Goal: Task Accomplishment & Management: Use online tool/utility

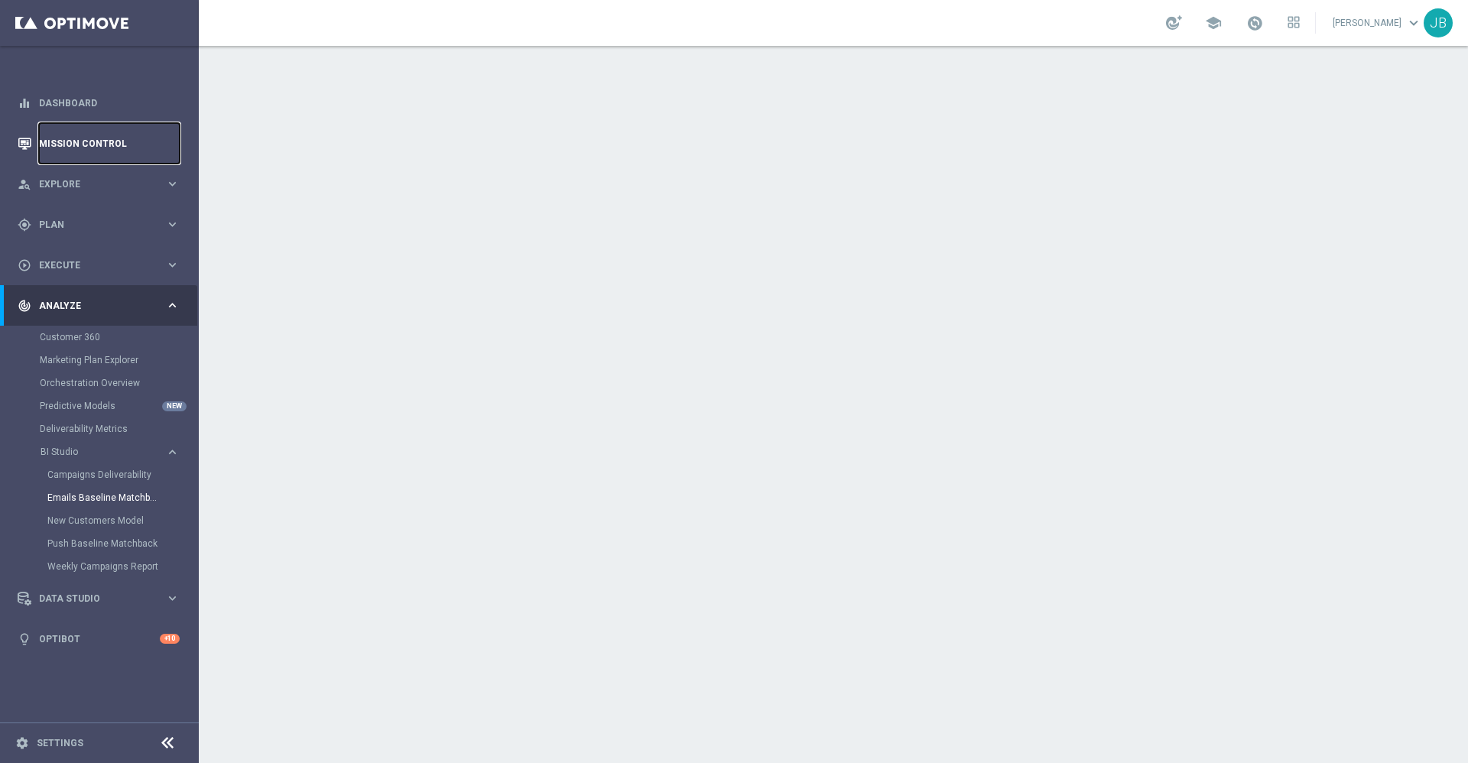
click at [91, 143] on link "Mission Control" at bounding box center [109, 143] width 141 height 41
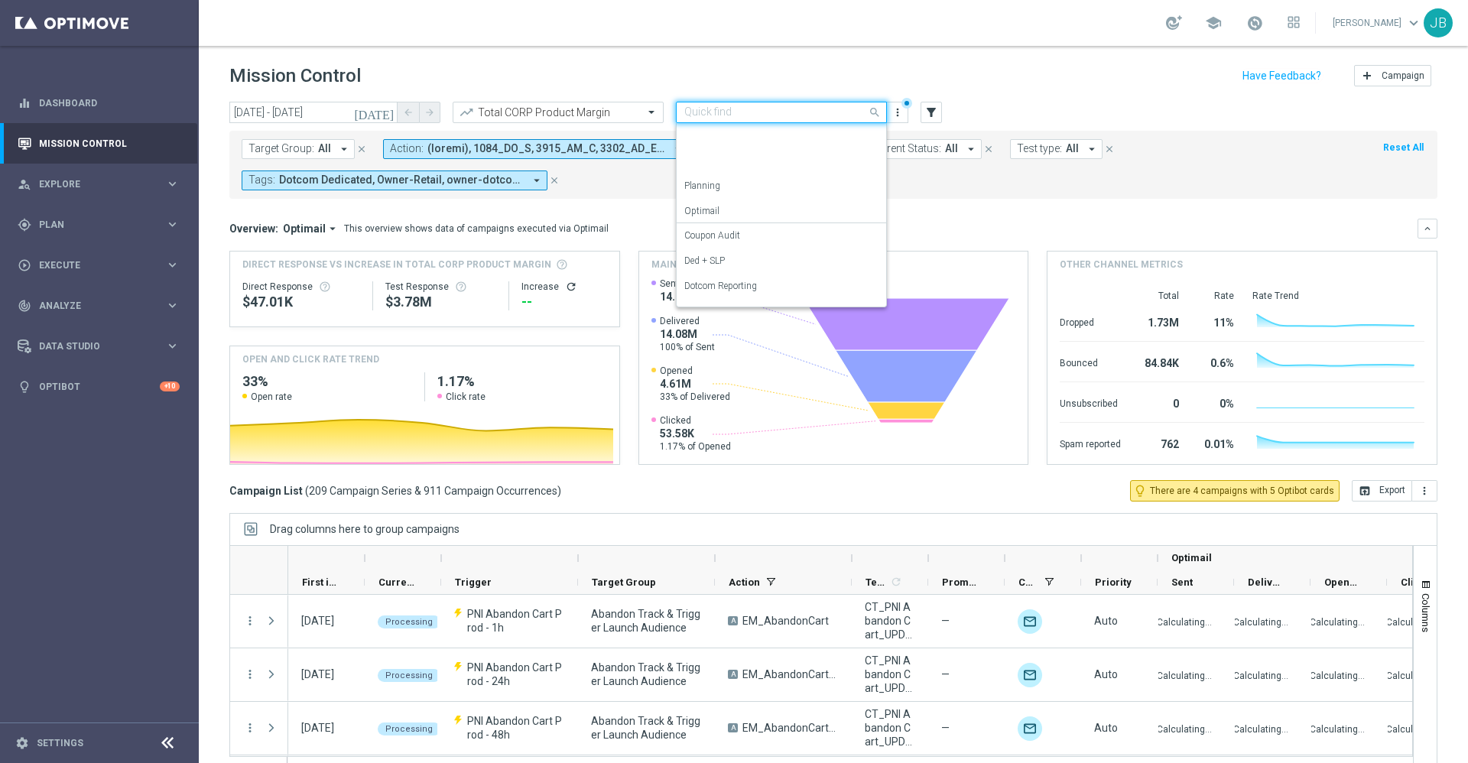
click at [736, 102] on div "Quick find OMNI Reporting" at bounding box center [781, 112] width 211 height 21
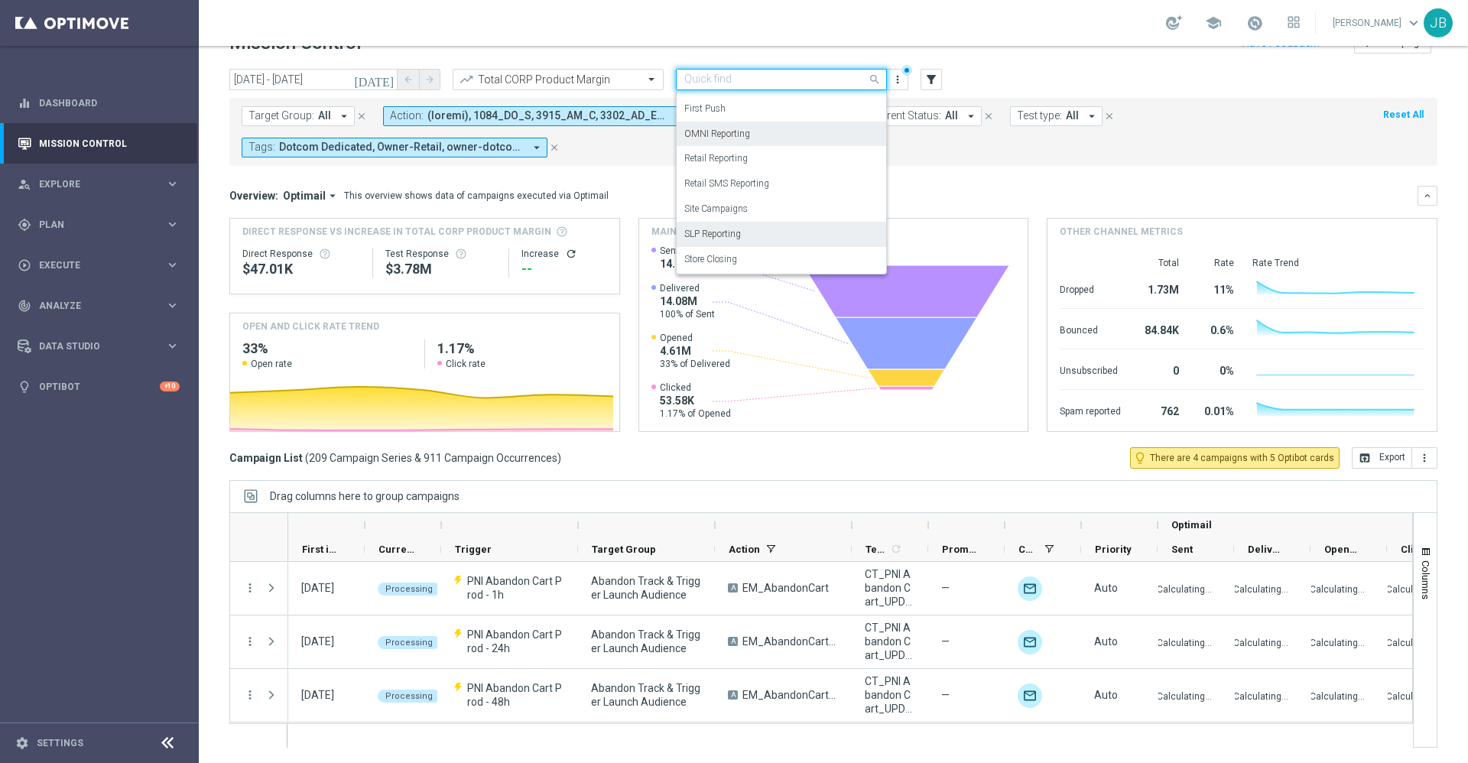
click at [758, 234] on div "SLP Reporting" at bounding box center [781, 234] width 194 height 25
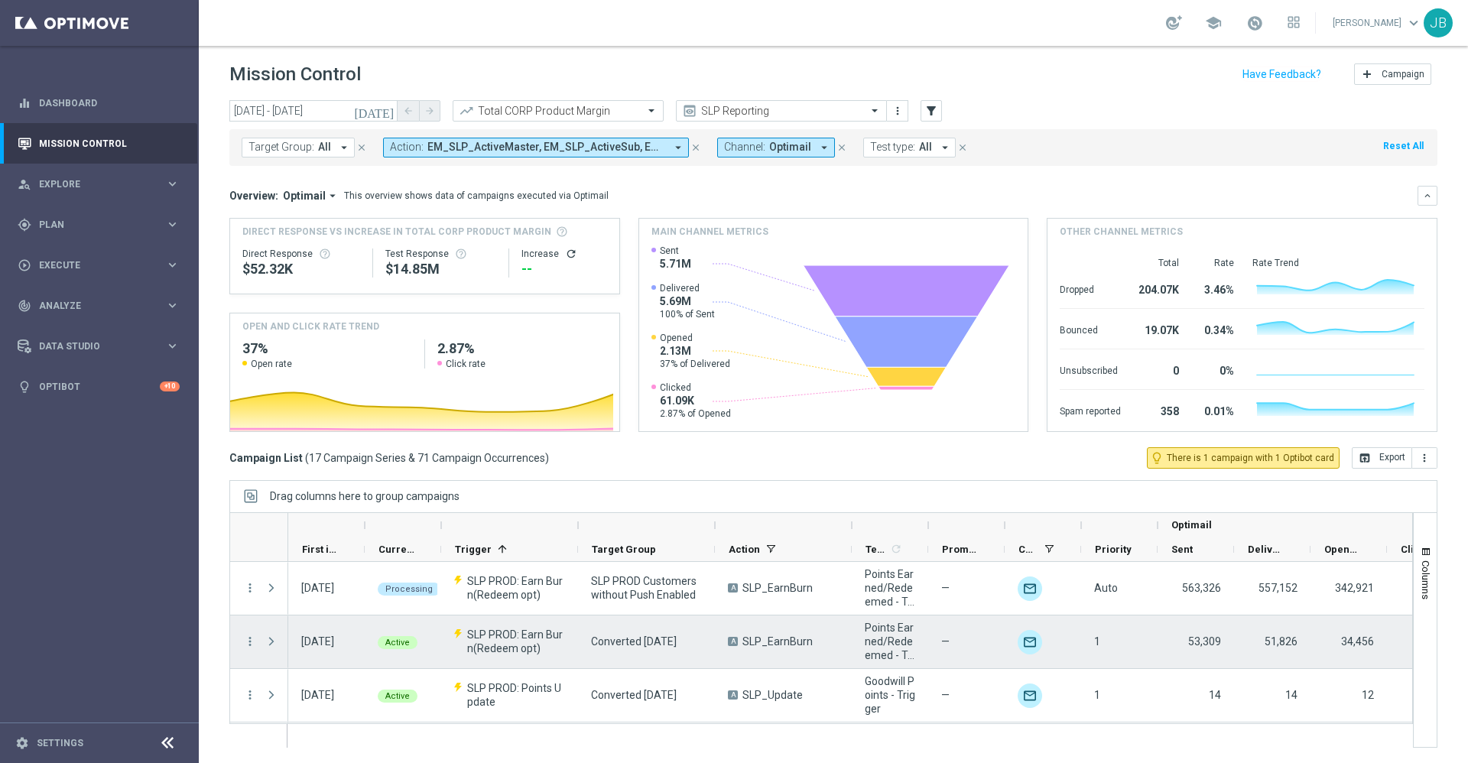
scroll to position [0, 0]
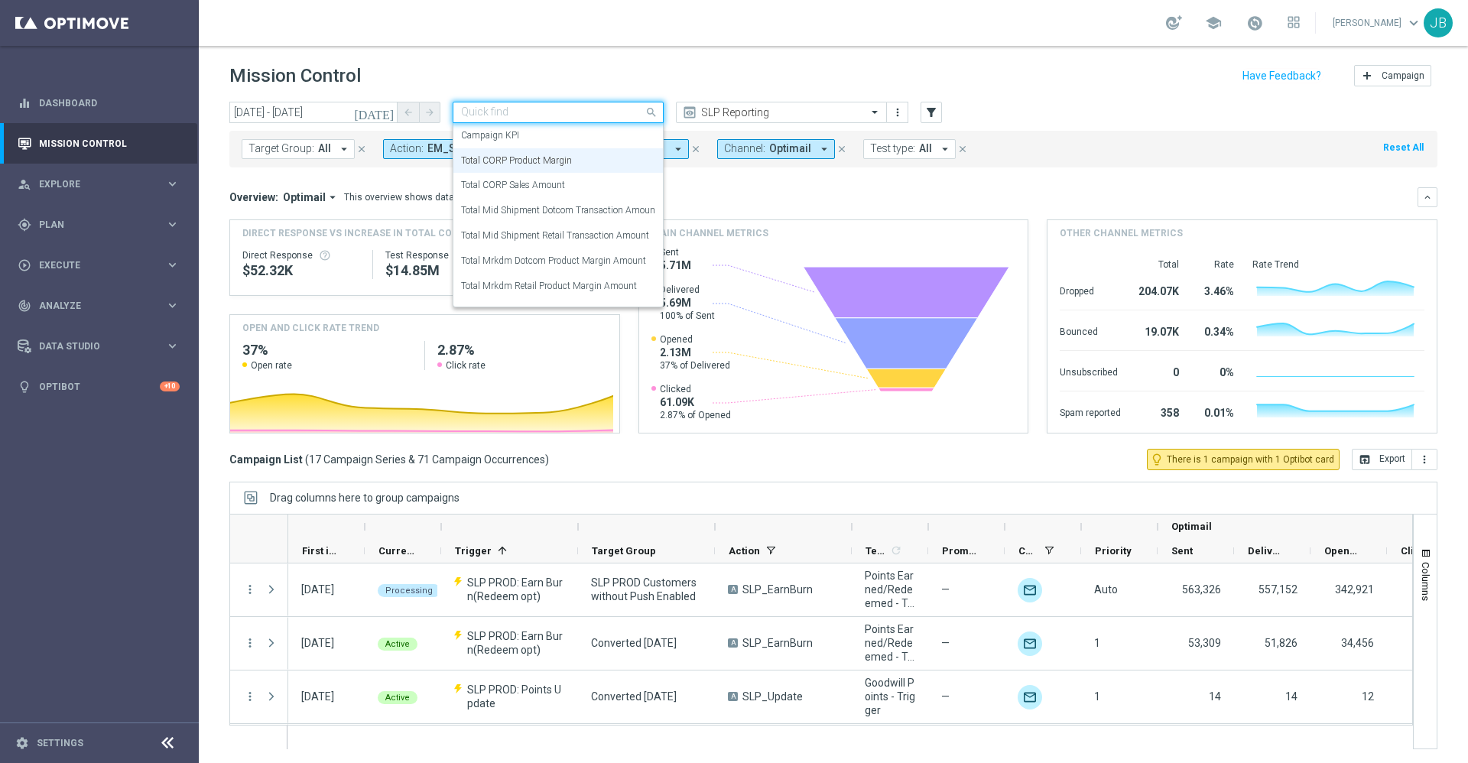
click at [580, 117] on input "text" at bounding box center [543, 112] width 164 height 13
click at [584, 208] on label "Total Mid Shipment Dotcom Transaction Amount" at bounding box center [559, 210] width 197 height 13
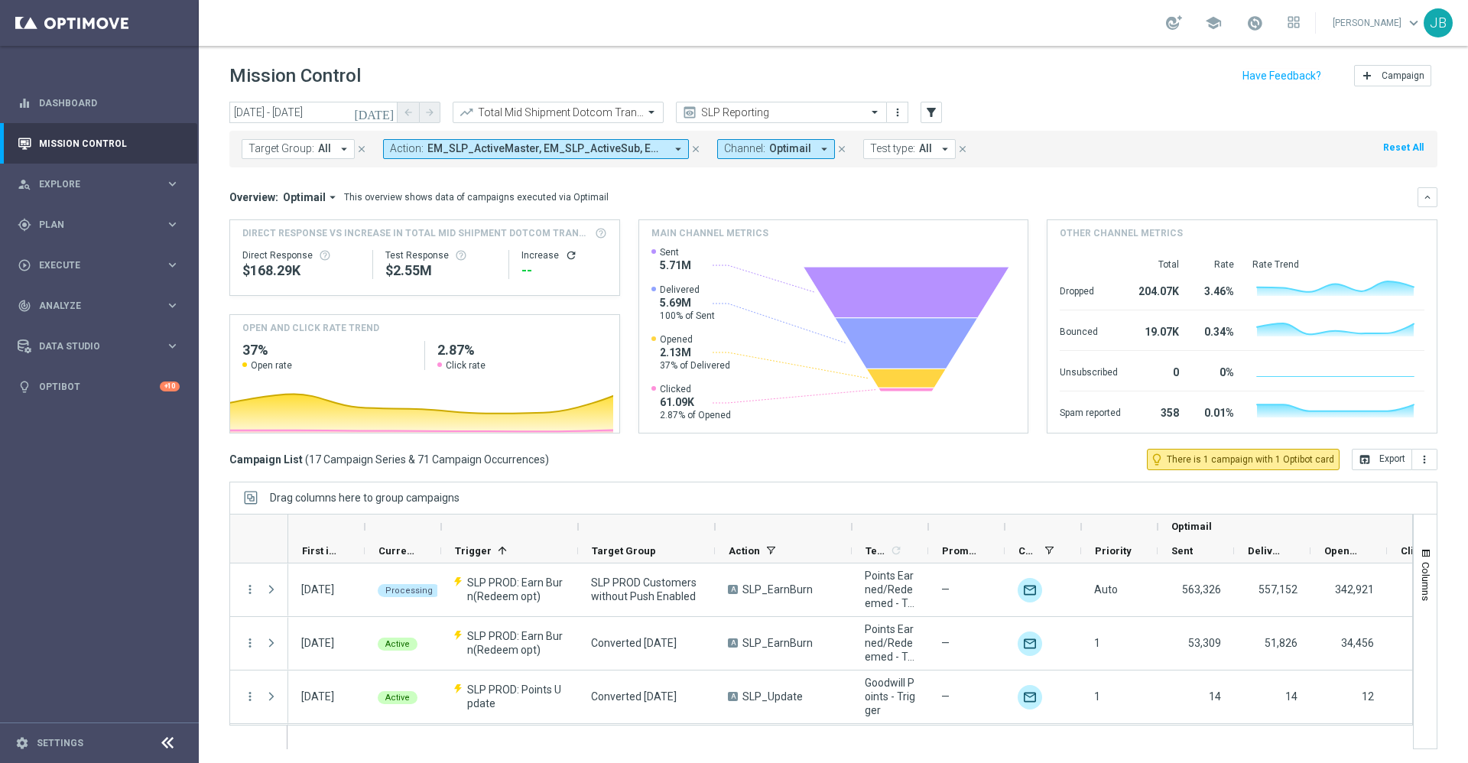
click at [565, 254] on icon "refresh" at bounding box center [571, 255] width 12 height 12
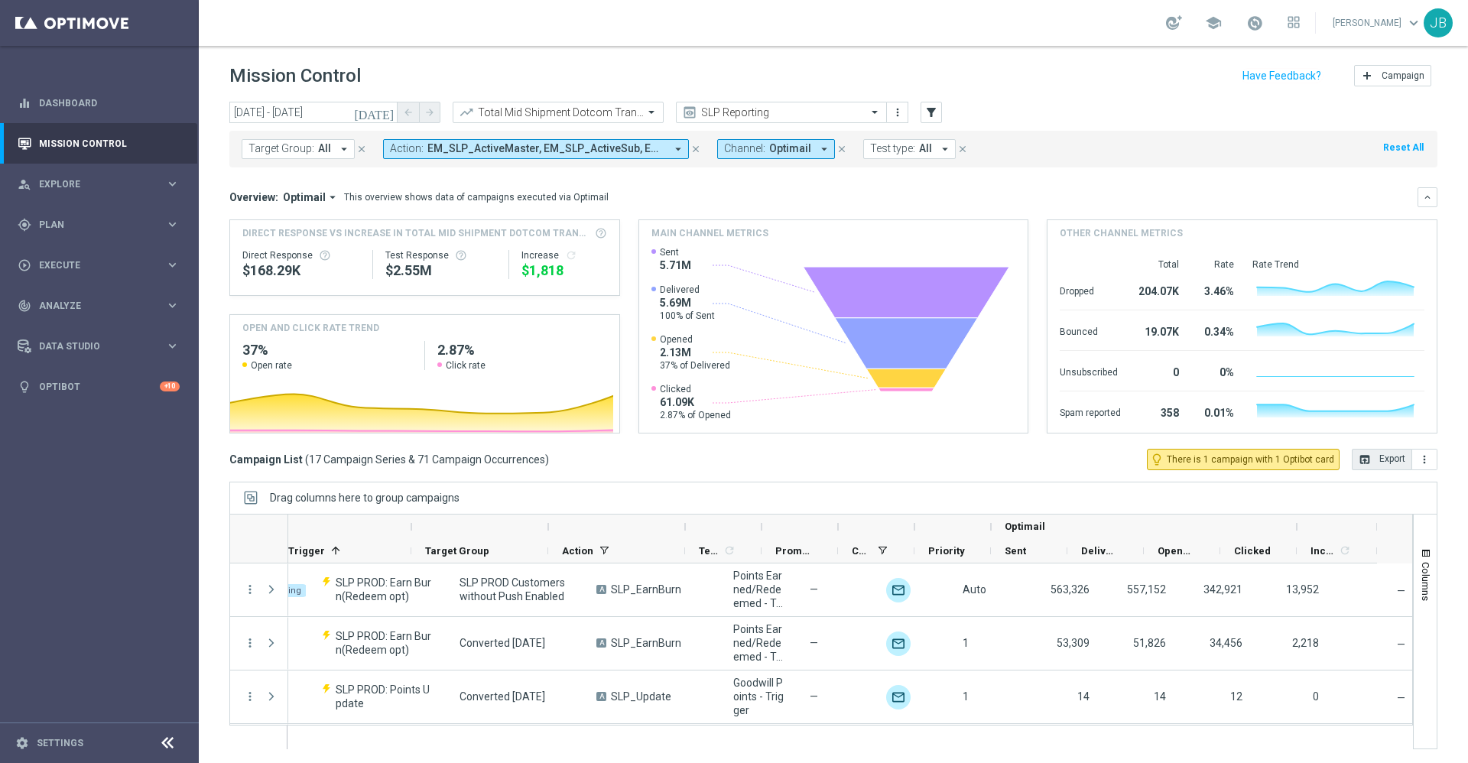
click at [1353, 463] on button "open_in_browser Export" at bounding box center [1382, 459] width 60 height 21
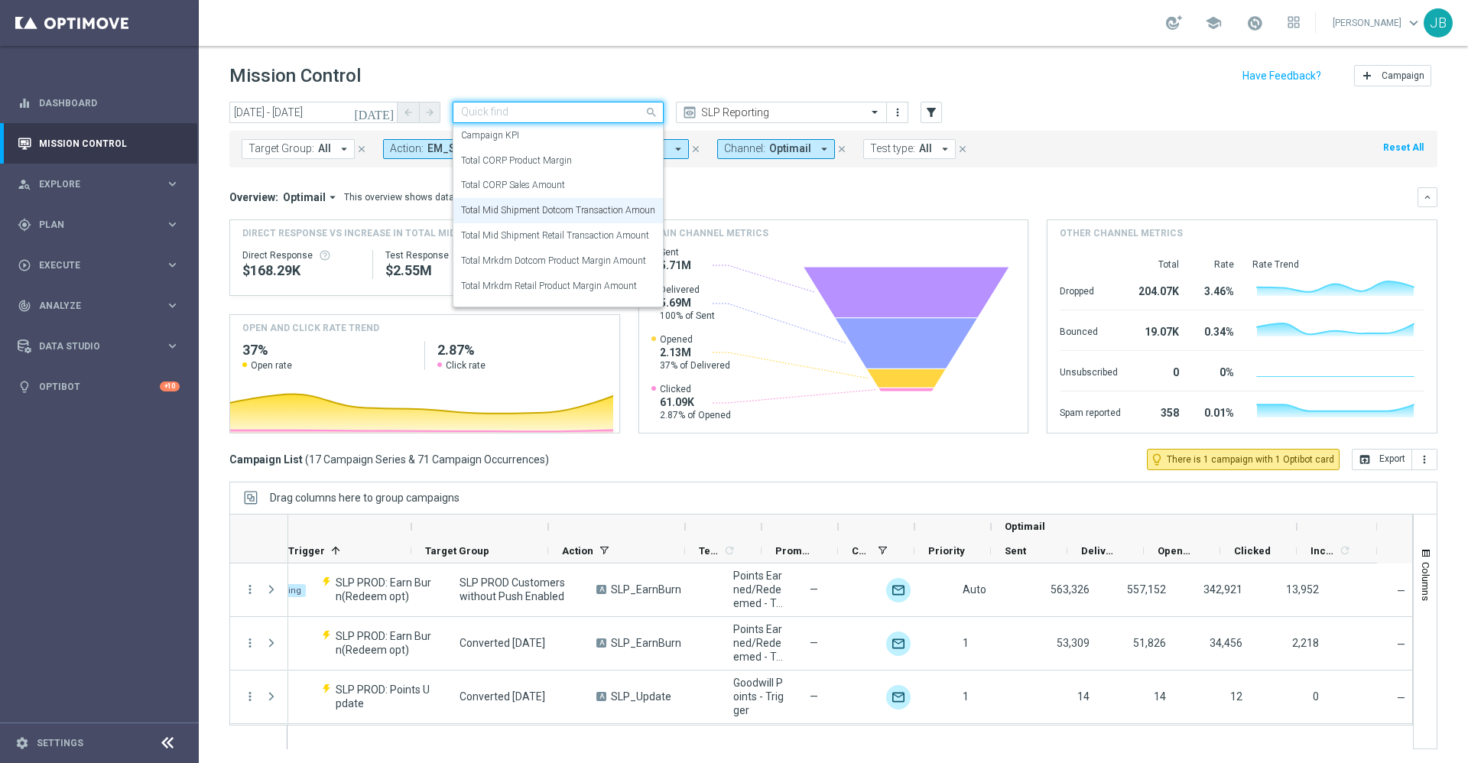
click at [625, 117] on div at bounding box center [557, 112] width 209 height 13
click at [586, 260] on label "Total Mrkdm Dotcom Product Margin Amount" at bounding box center [553, 261] width 185 height 13
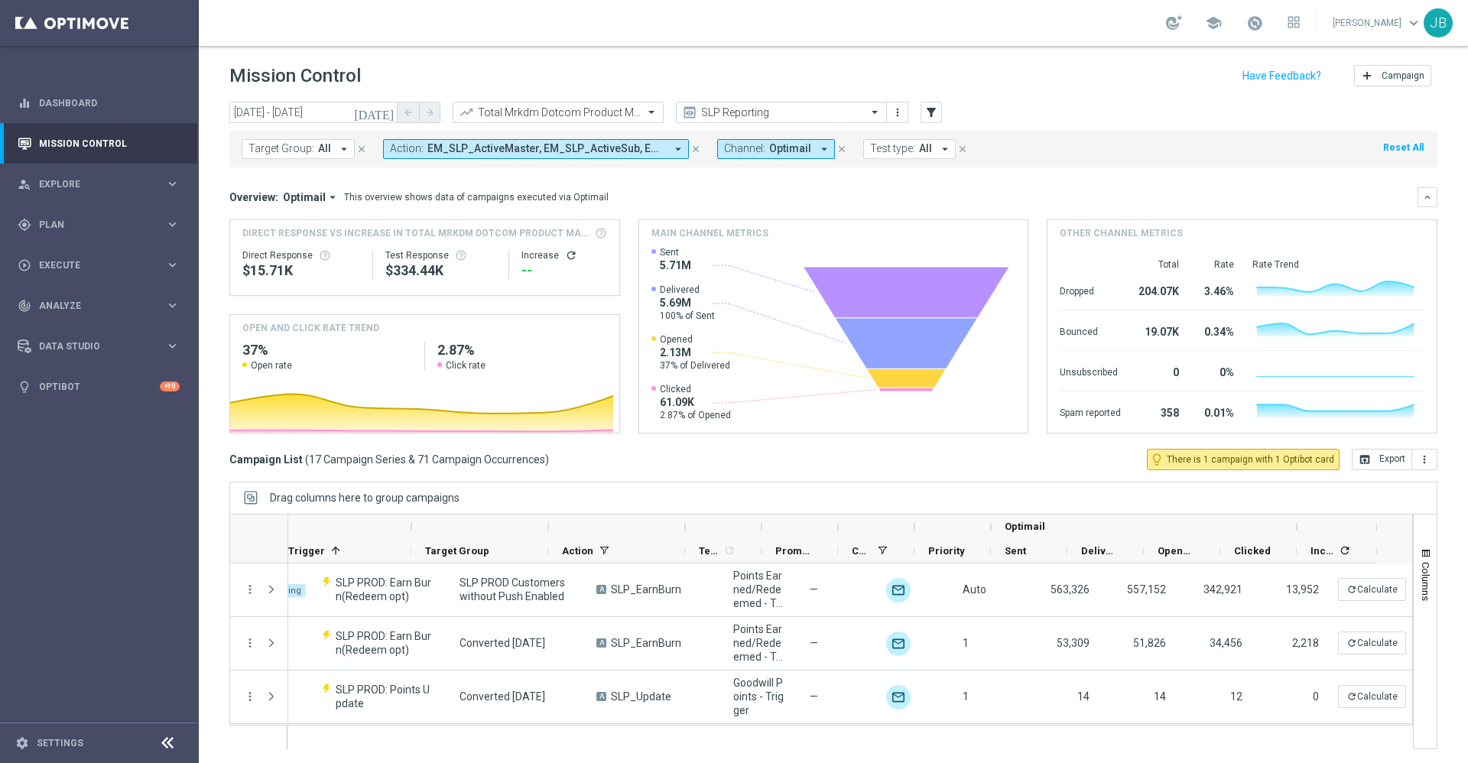
click at [565, 255] on icon "refresh" at bounding box center [571, 255] width 12 height 12
click at [1362, 463] on button "open_in_browser Export" at bounding box center [1382, 459] width 60 height 21
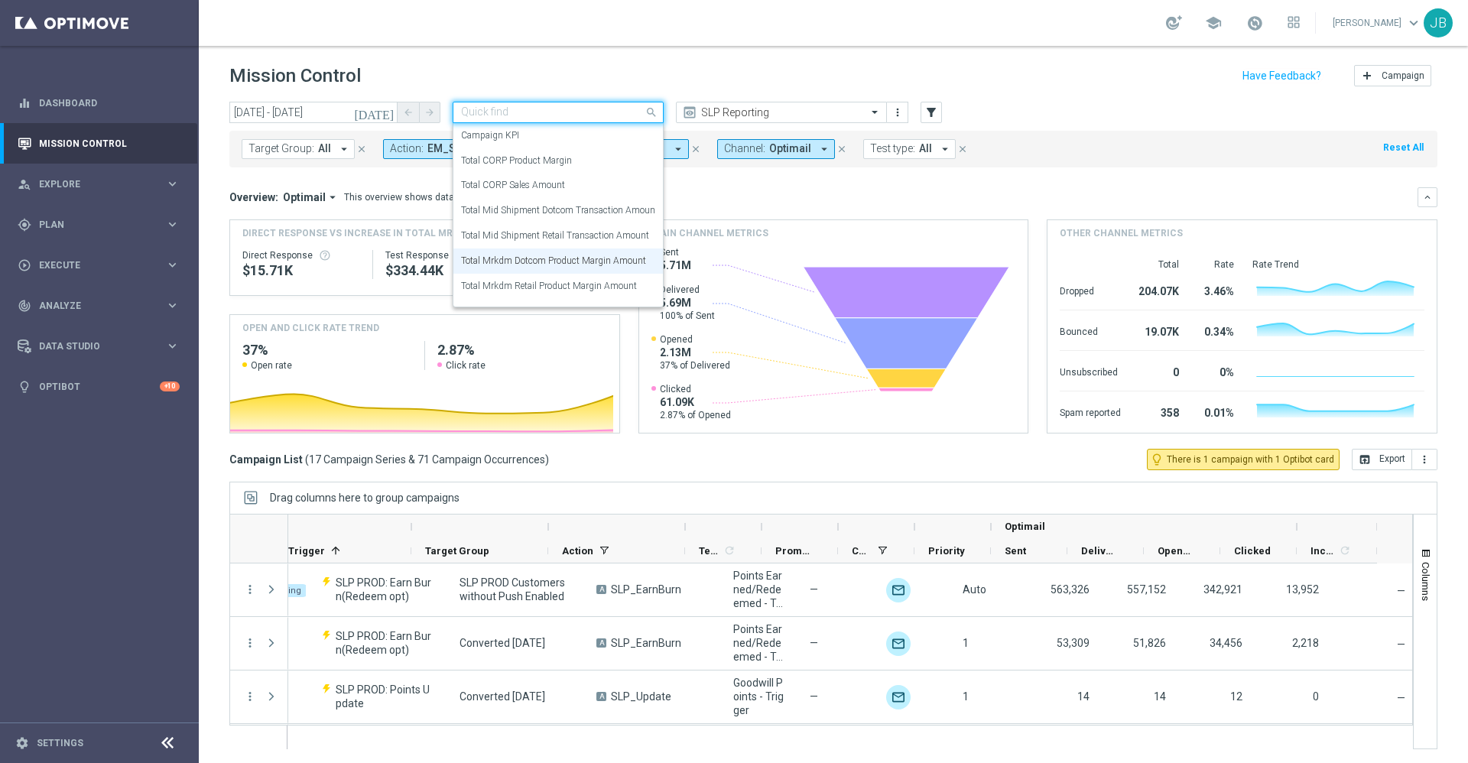
click at [638, 115] on div at bounding box center [557, 112] width 209 height 13
click at [581, 268] on div "Total Mrkdm Dotcom Product Margin Amount" at bounding box center [558, 260] width 194 height 25
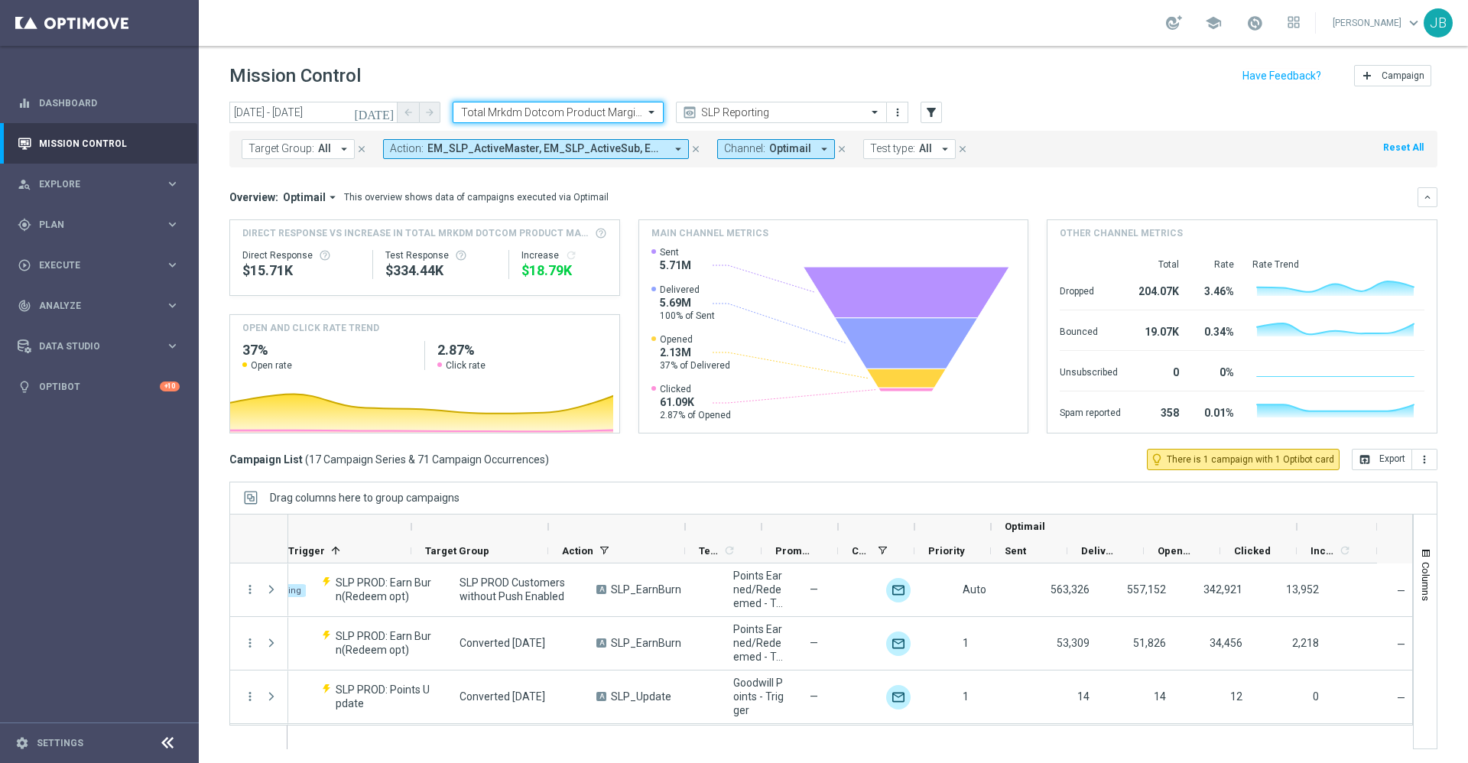
click at [635, 119] on div at bounding box center [557, 112] width 209 height 13
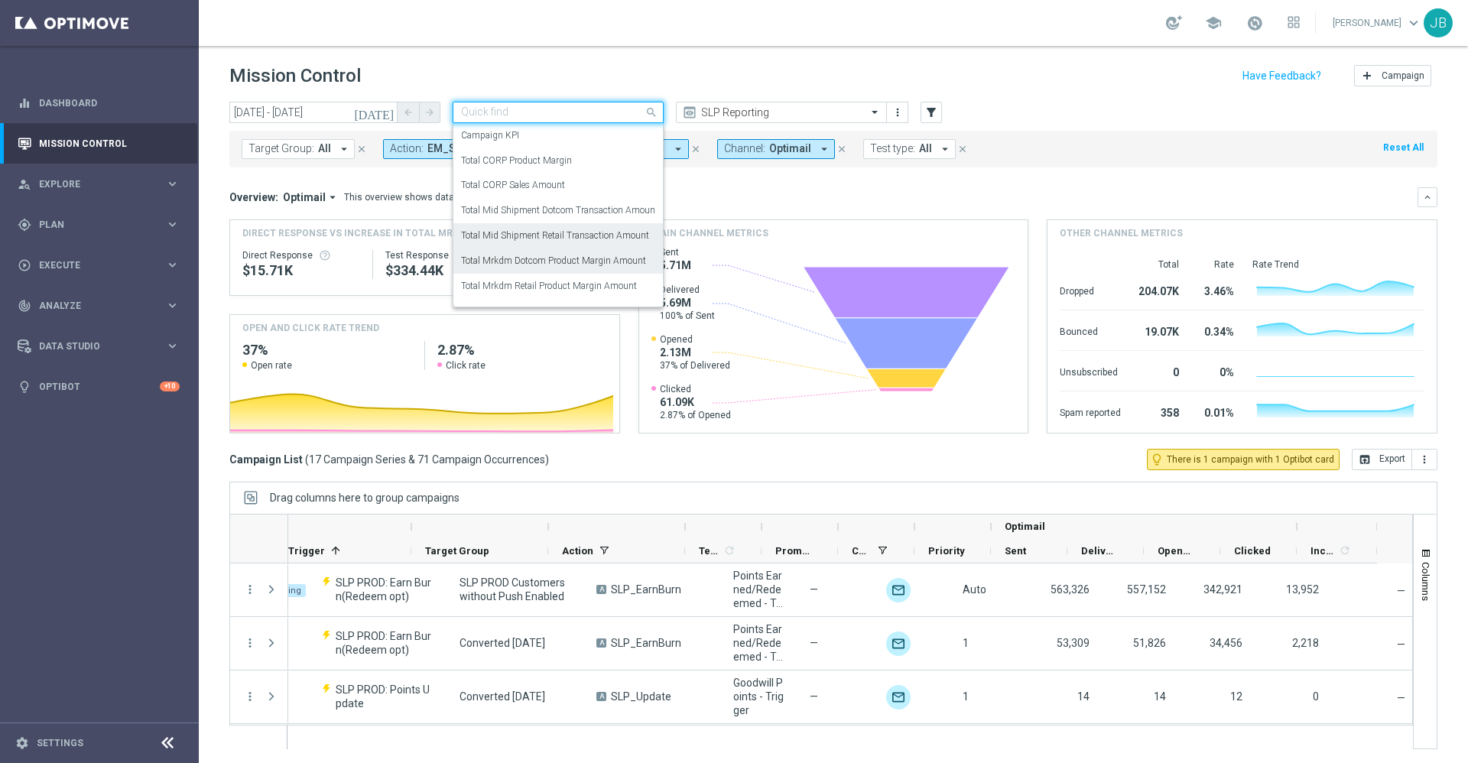
click at [578, 229] on label "Total Mid Shipment Retail Transaction Amount" at bounding box center [555, 235] width 188 height 13
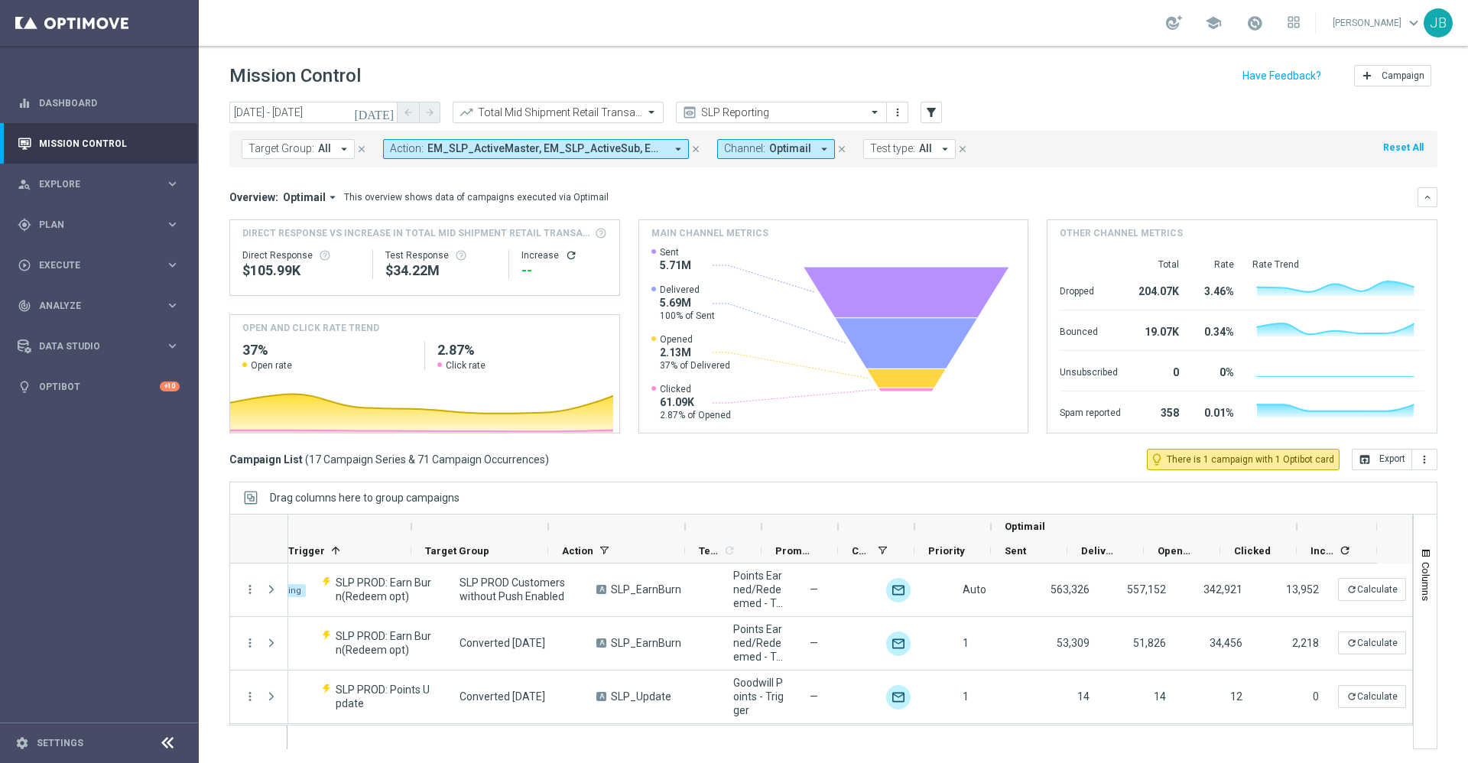
click at [565, 258] on icon "refresh" at bounding box center [571, 255] width 12 height 12
click at [1354, 458] on button "open_in_browser Export" at bounding box center [1382, 459] width 60 height 21
click at [628, 109] on div at bounding box center [557, 112] width 209 height 13
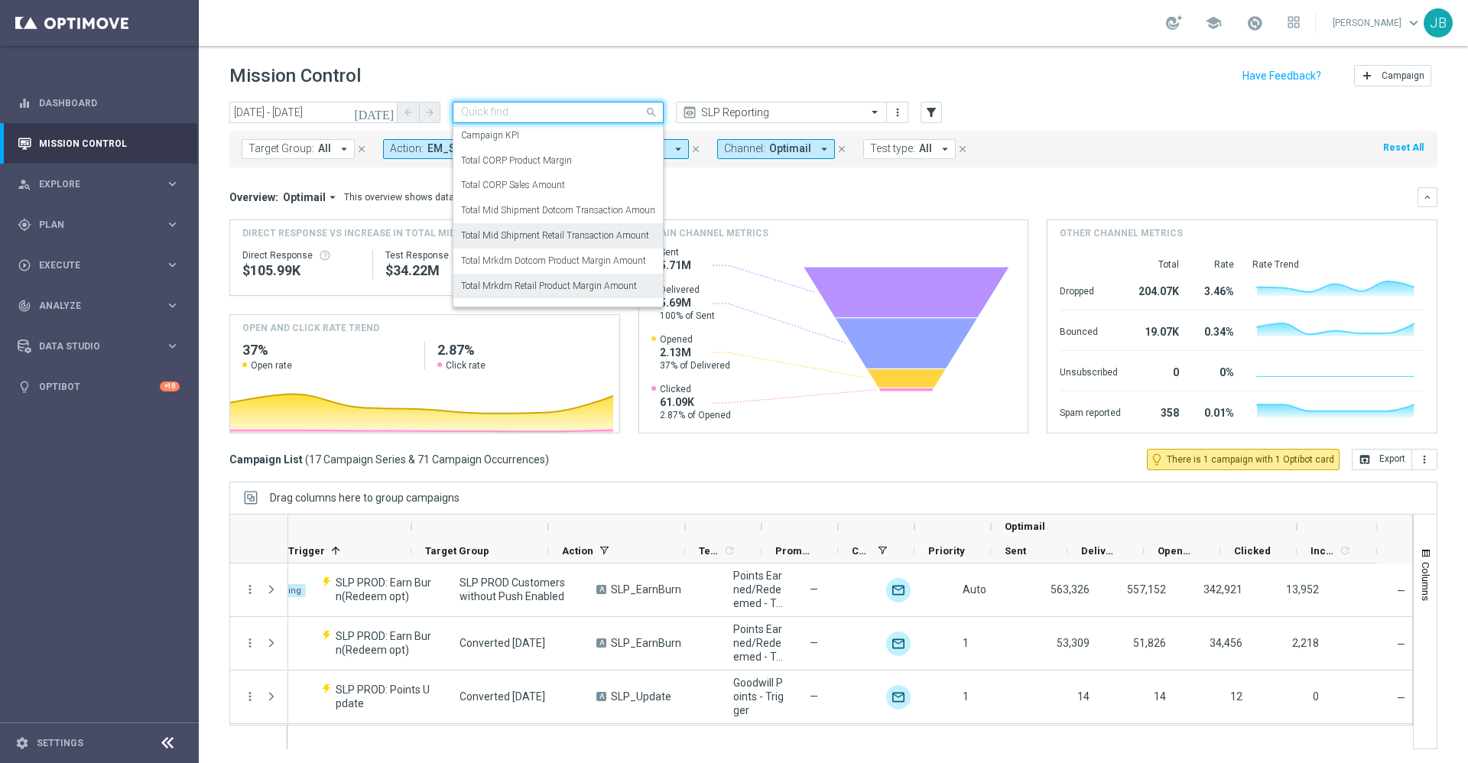
click at [580, 284] on label "Total Mrkdm Retail Product Margin Amount" at bounding box center [549, 286] width 176 height 13
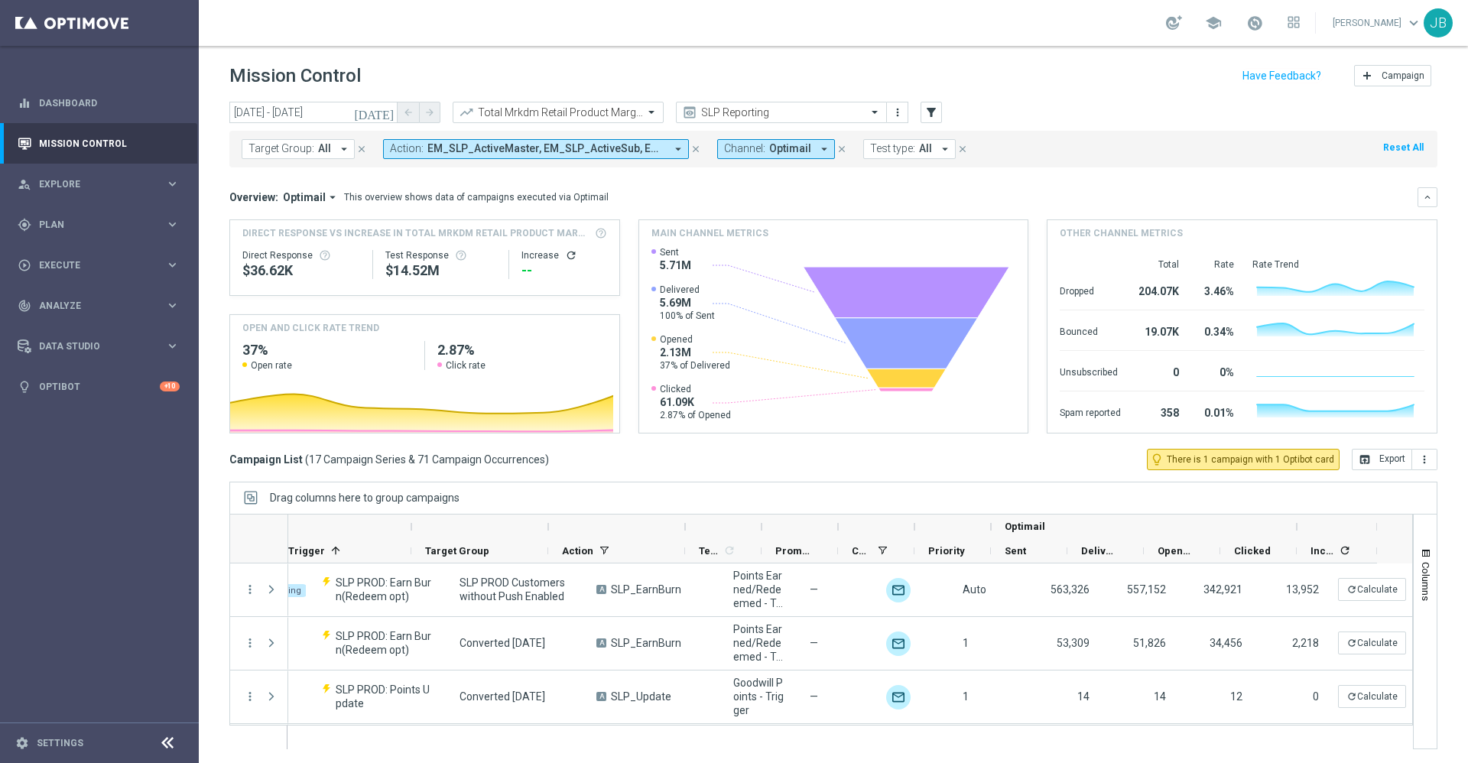
click at [567, 258] on icon "refresh" at bounding box center [571, 255] width 12 height 12
click at [1360, 455] on button "open_in_browser Export" at bounding box center [1382, 459] width 60 height 21
click at [570, 106] on input "text" at bounding box center [543, 112] width 164 height 13
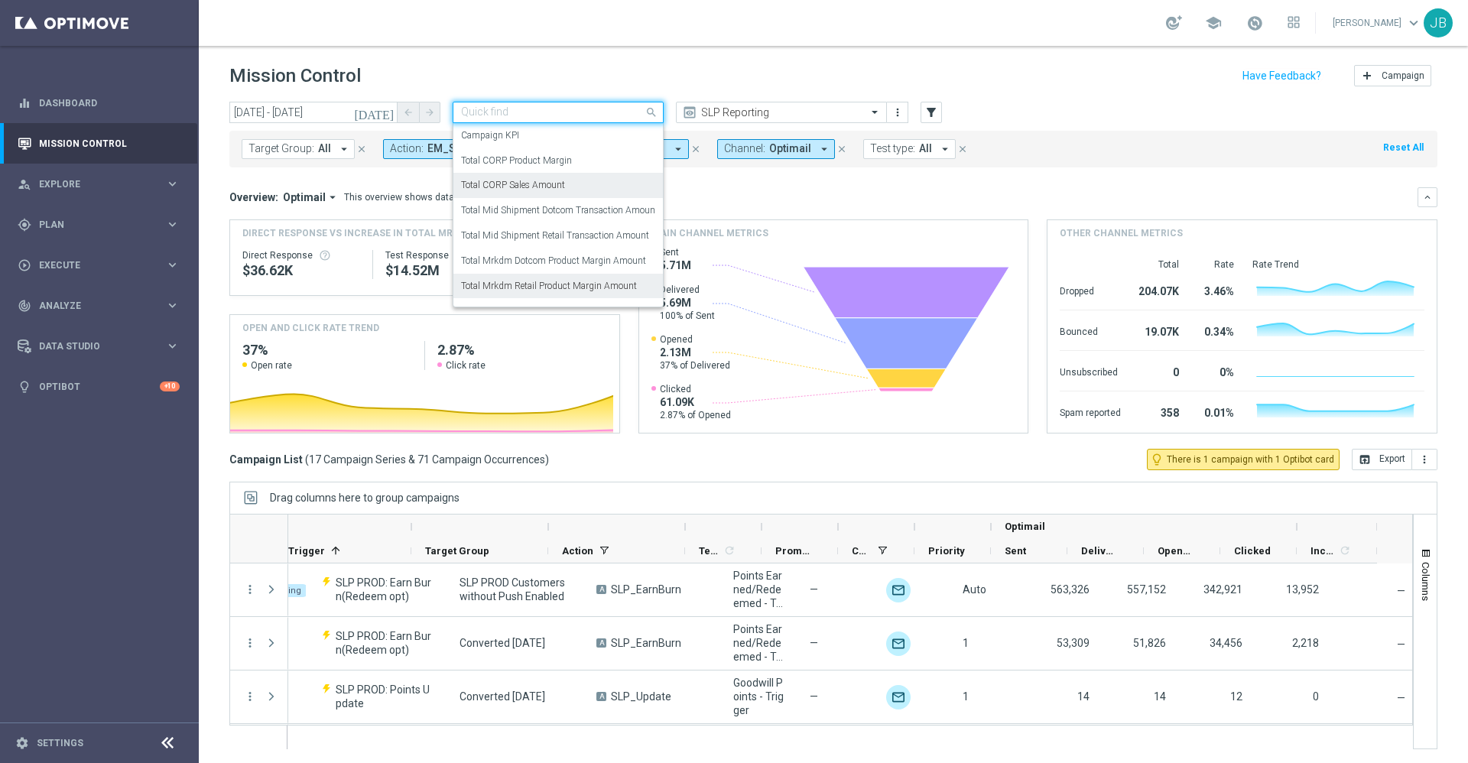
click at [560, 186] on label "Total CORP Sales Amount" at bounding box center [513, 185] width 104 height 13
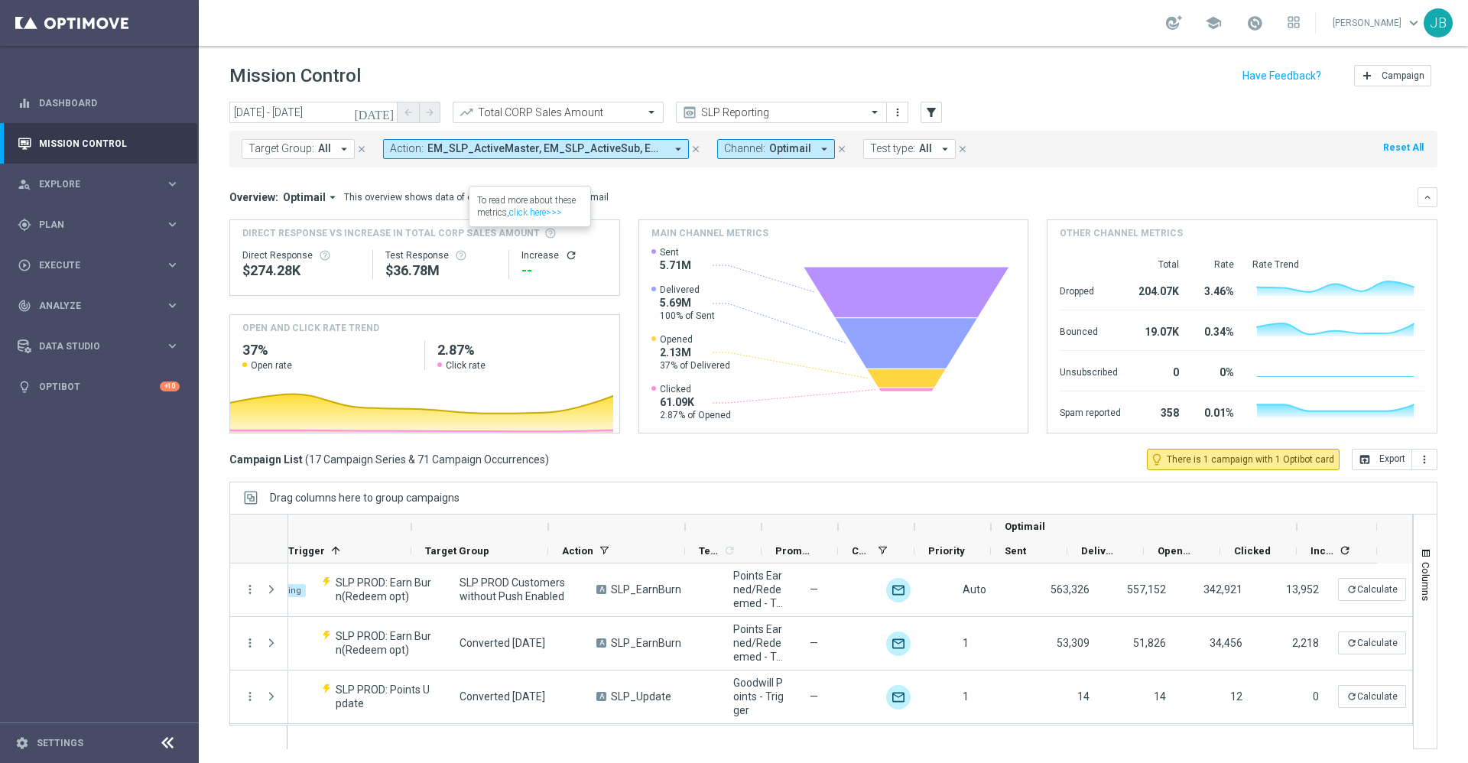
click at [565, 256] on icon "refresh" at bounding box center [571, 255] width 12 height 12
click at [1369, 455] on button "open_in_browser Export" at bounding box center [1382, 459] width 60 height 21
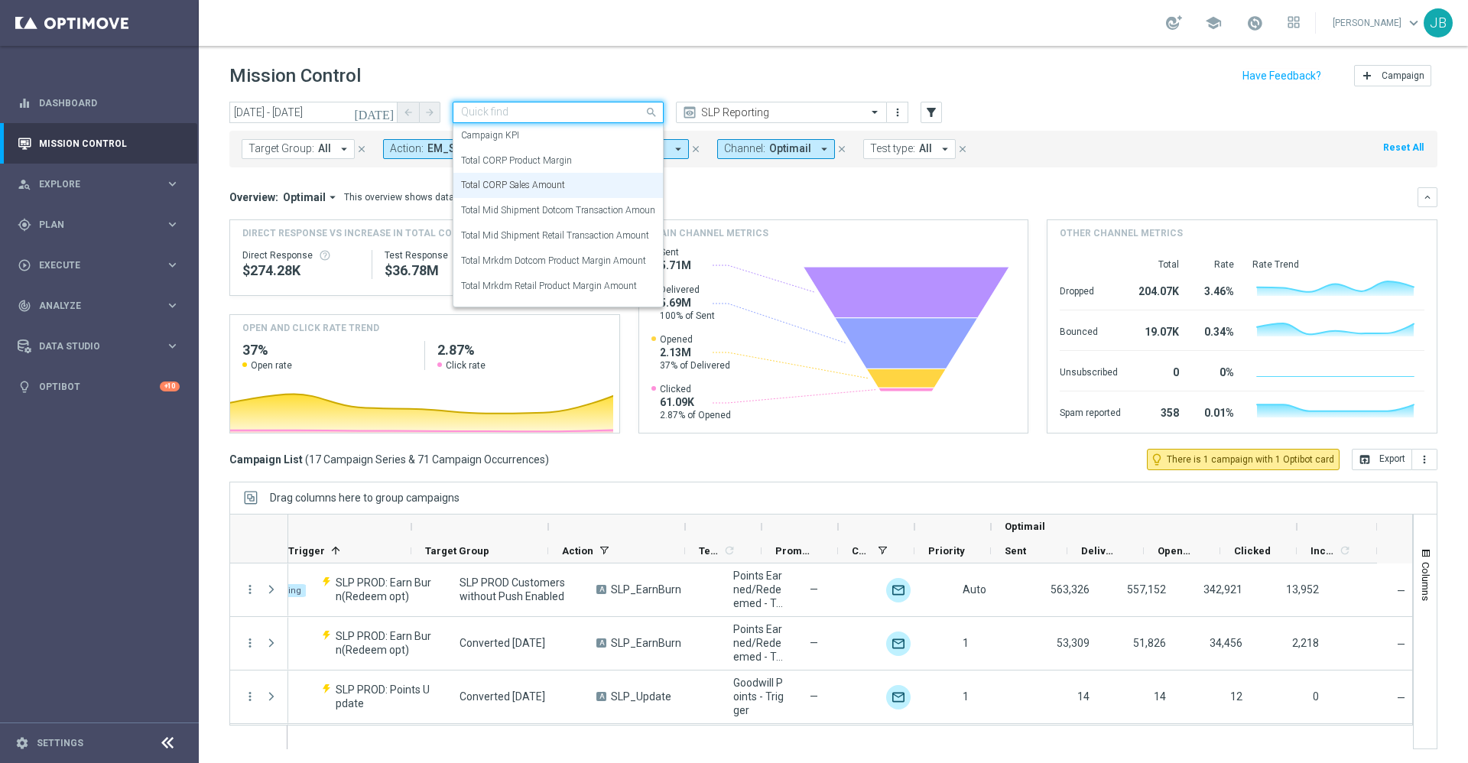
click at [633, 115] on div at bounding box center [557, 112] width 209 height 13
click at [591, 164] on div "Total CORP Product Margin" at bounding box center [558, 160] width 194 height 25
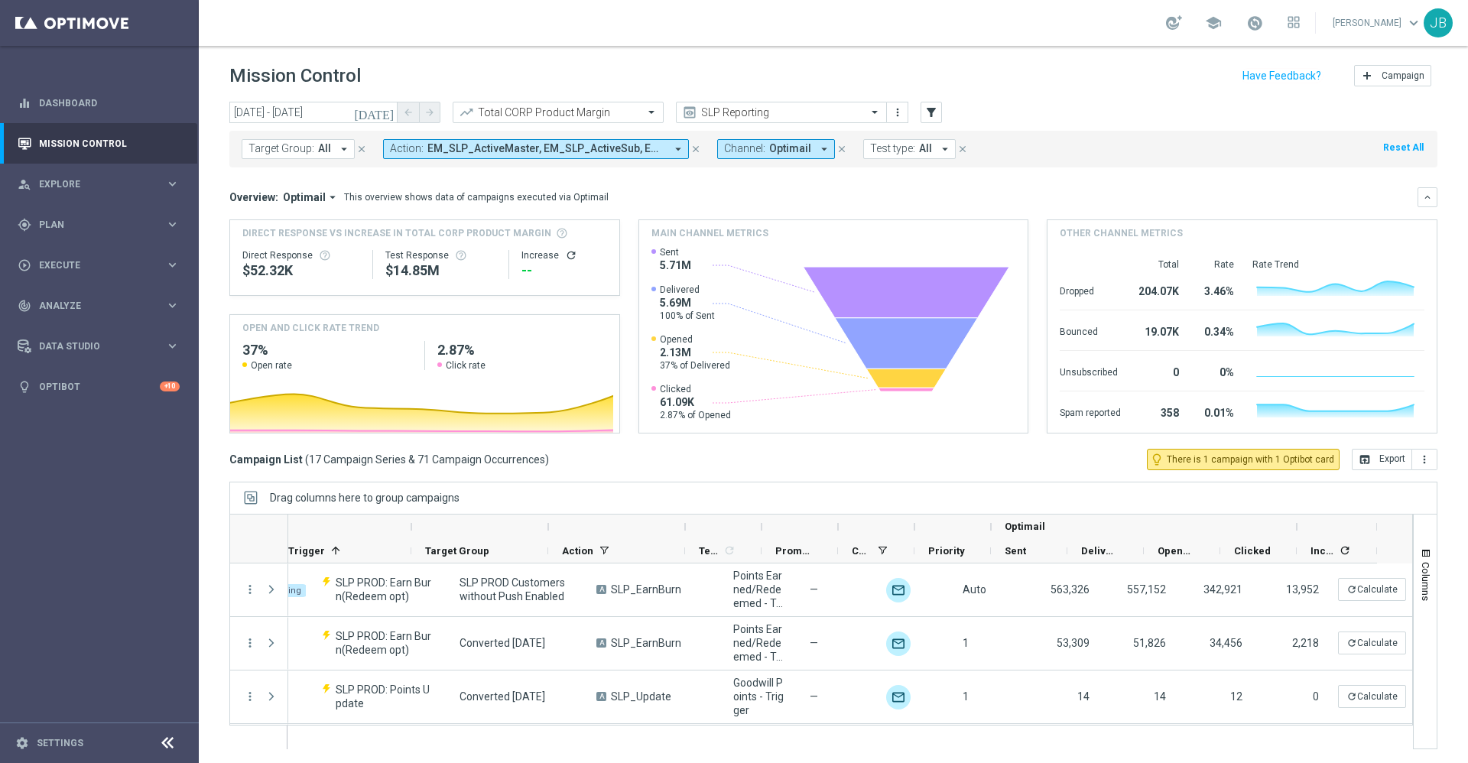
click at [567, 255] on icon "refresh" at bounding box center [571, 255] width 12 height 12
click at [1359, 457] on icon "open_in_browser" at bounding box center [1365, 459] width 12 height 12
click at [91, 216] on div "gps_fixed Plan keyboard_arrow_right" at bounding box center [98, 224] width 197 height 41
click at [75, 304] on span "Templates" at bounding box center [95, 301] width 109 height 9
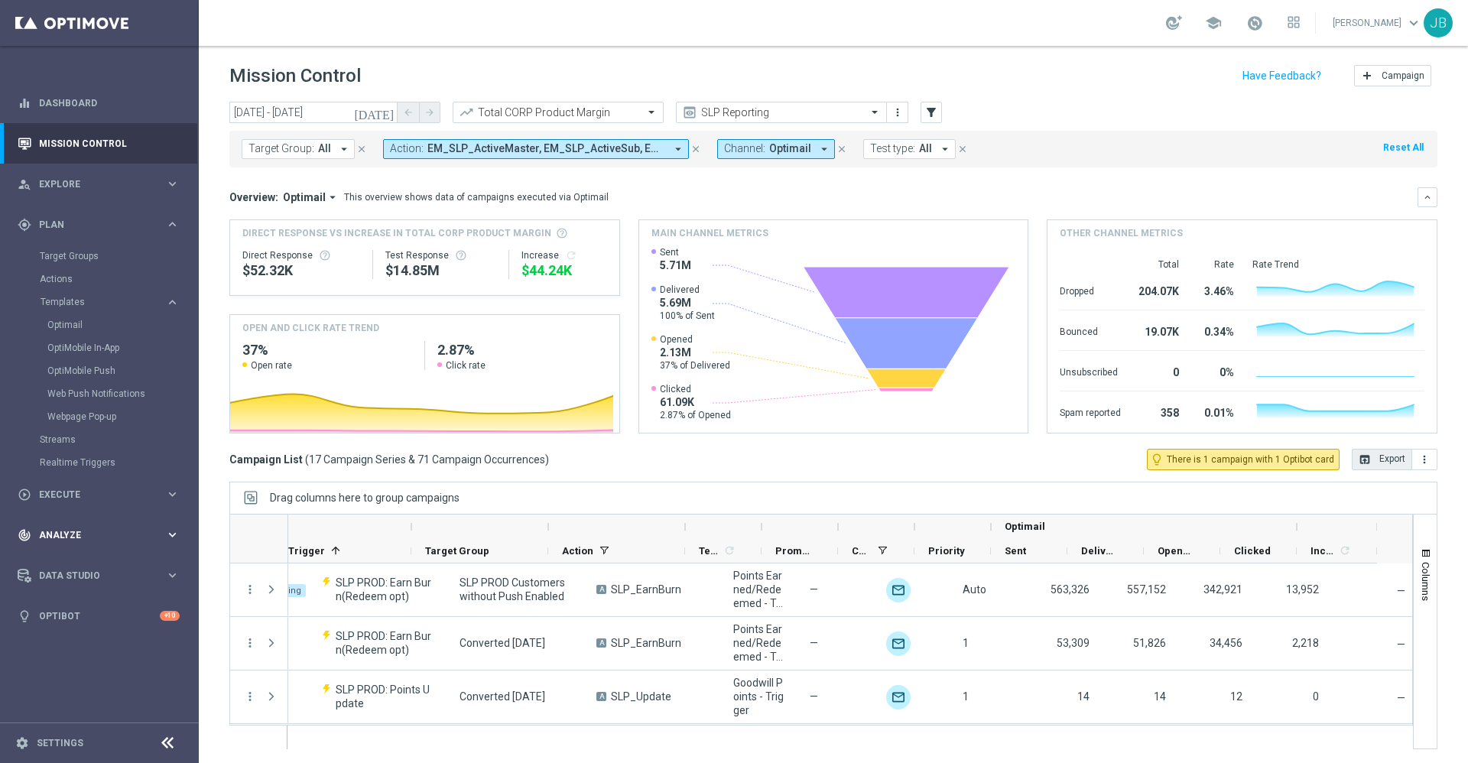
click at [82, 535] on span "Analyze" at bounding box center [102, 535] width 126 height 9
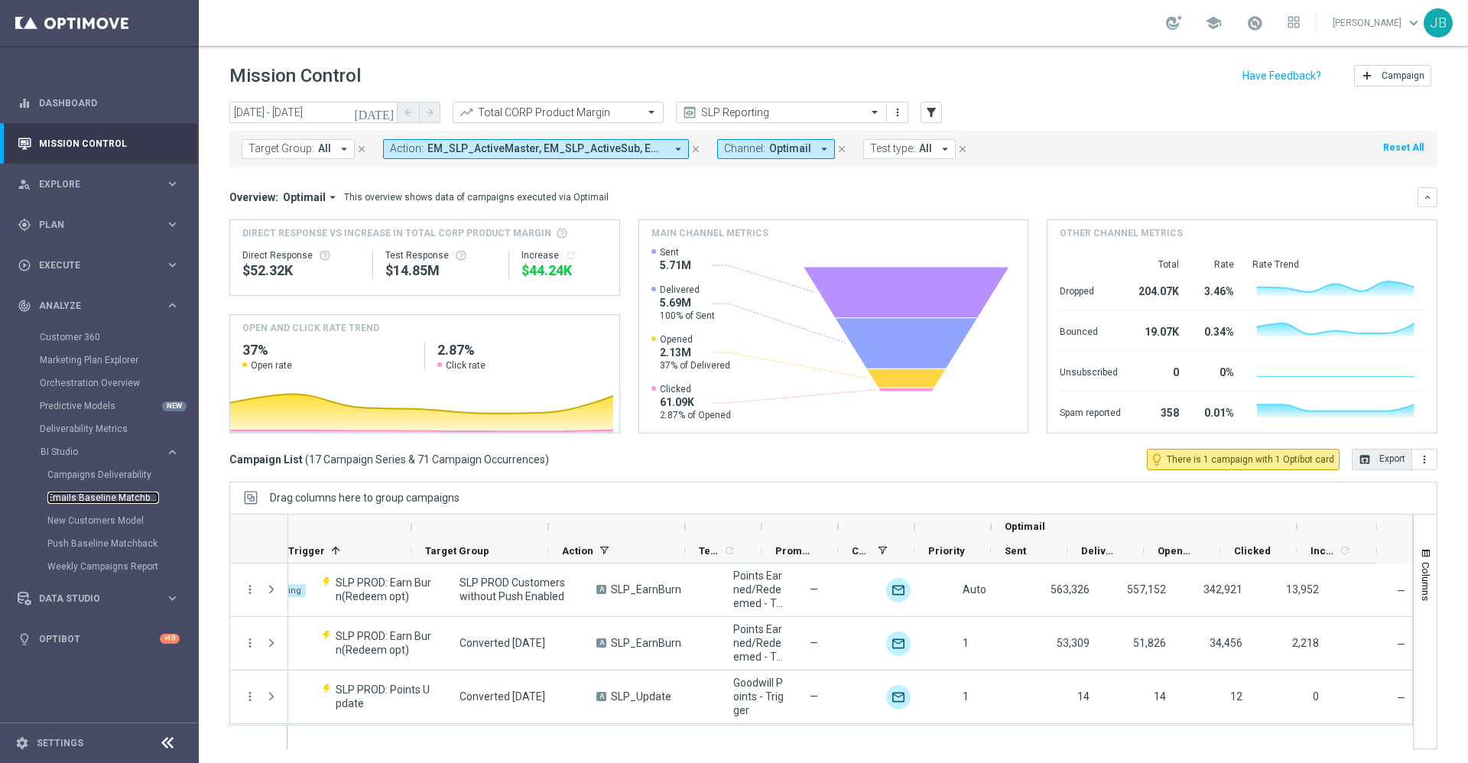
click at [104, 498] on link "Emails Baseline Matchback" at bounding box center [103, 498] width 112 height 12
